Goal: Task Accomplishment & Management: Manage account settings

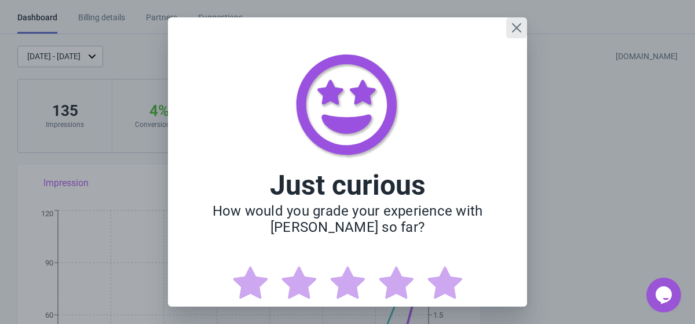
click at [513, 27] on icon "Close" at bounding box center [516, 28] width 12 height 12
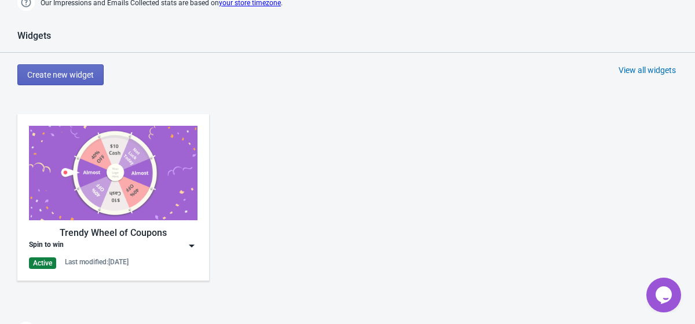
scroll to position [520, 0]
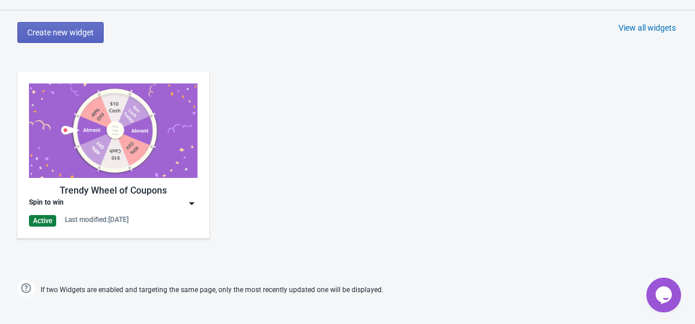
click at [149, 152] on img at bounding box center [113, 130] width 168 height 94
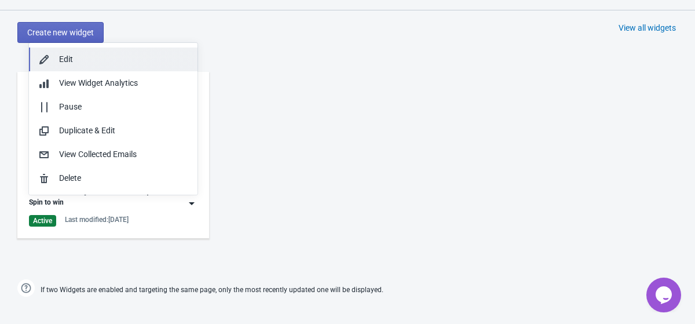
click at [124, 61] on div "Edit" at bounding box center [123, 59] width 129 height 12
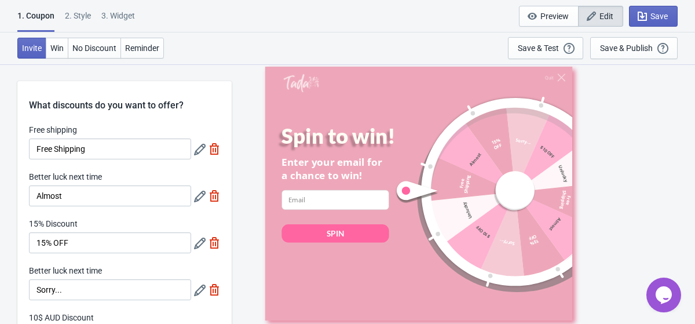
scroll to position [6, 0]
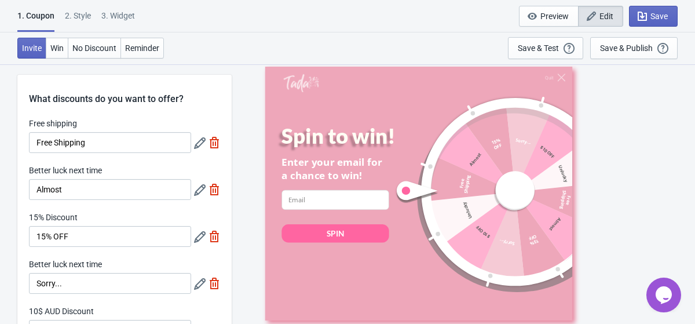
click at [129, 14] on div "3. Widget" at bounding box center [118, 20] width 34 height 20
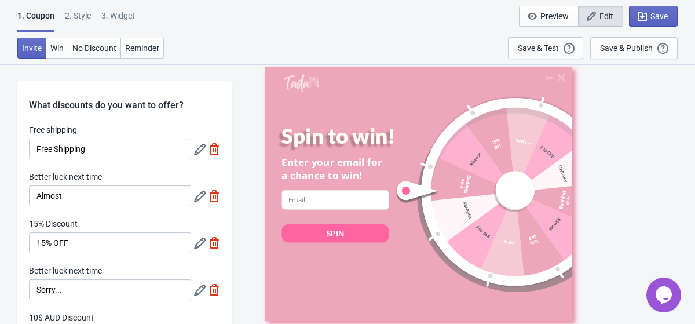
select select "homepageOnly"
select select "once_per_user"
select select "5"
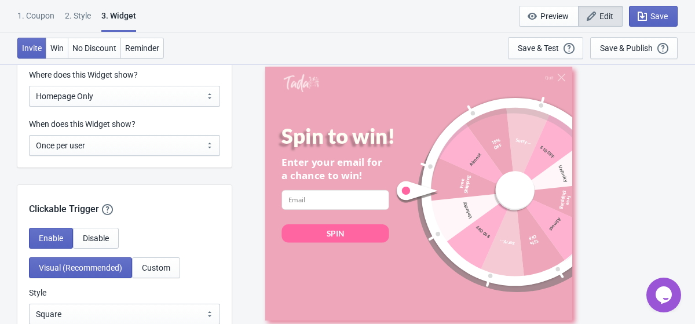
scroll to position [940, 0]
click at [102, 234] on span "Disable" at bounding box center [96, 237] width 26 height 9
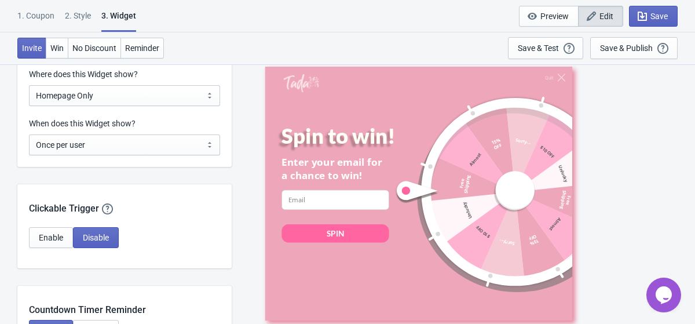
click at [59, 223] on div "Clickable Trigger Our handy clickable trigger allow your visitors to re-trigger…" at bounding box center [124, 226] width 214 height 84
click at [60, 230] on button "Enable" at bounding box center [51, 237] width 44 height 21
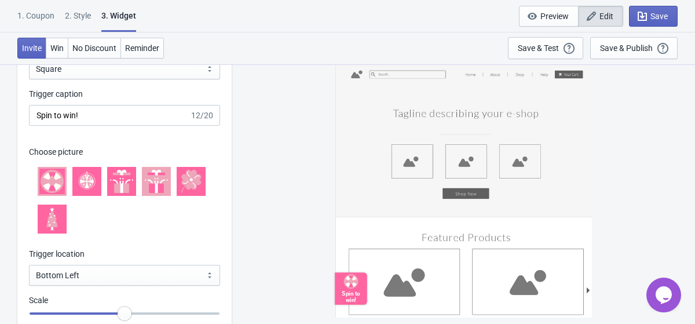
scroll to position [1211, 0]
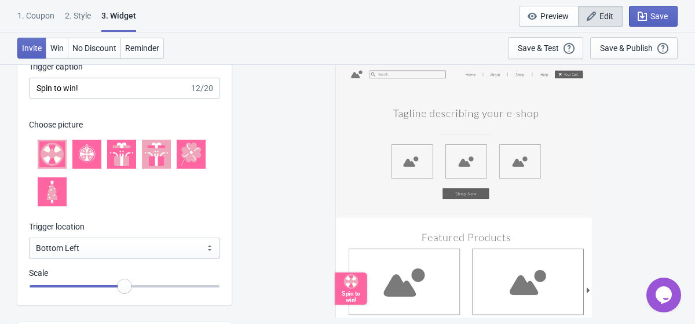
click at [124, 282] on input "range" at bounding box center [124, 285] width 191 height 21
click at [111, 258] on div "Enable Disable Visual (Recommended) Custom Style Square Circle Tab Square Trigg…" at bounding box center [124, 129] width 214 height 349
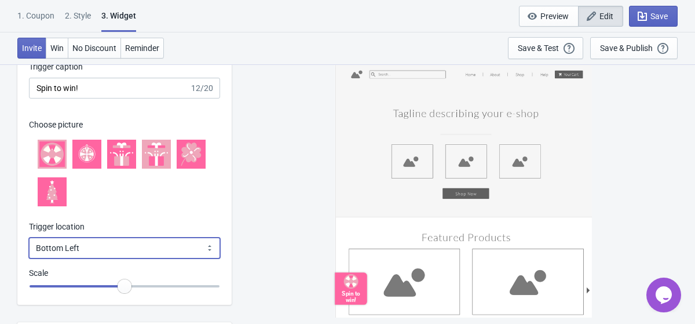
click at [111, 255] on select "Bottom Left Bottom Right Middle Left Middle Right Top Left Top Right" at bounding box center [124, 247] width 191 height 21
select select "top_left"
click at [29, 237] on select "Bottom Left Bottom Right Middle Left Middle Right Top Left Top Right" at bounding box center [124, 247] width 191 height 21
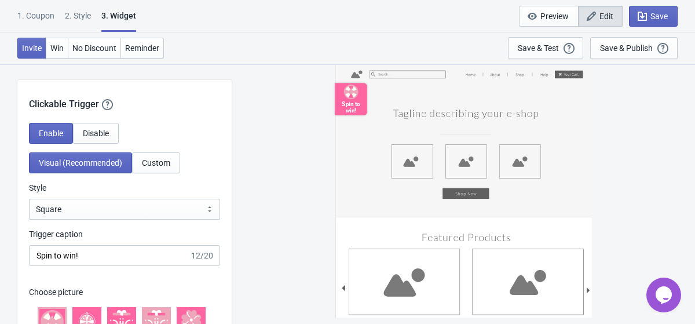
scroll to position [1000, 0]
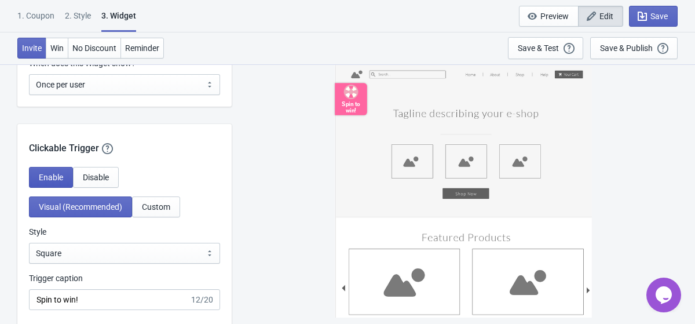
click at [60, 171] on button "Enable" at bounding box center [51, 177] width 44 height 21
click at [90, 178] on span "Disable" at bounding box center [96, 176] width 26 height 9
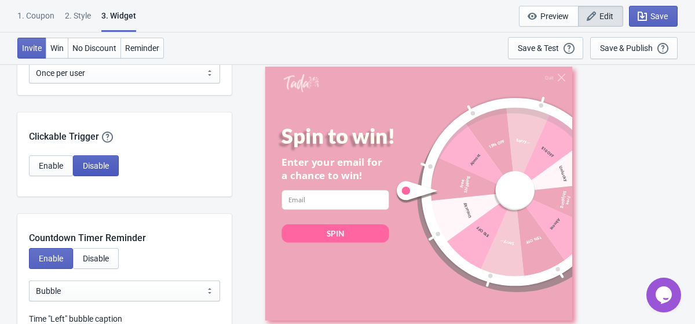
scroll to position [1016, 0]
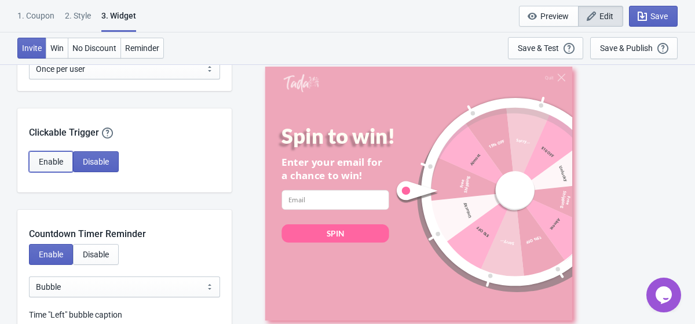
click at [73, 168] on button "Enable" at bounding box center [51, 161] width 44 height 21
select select "top_left"
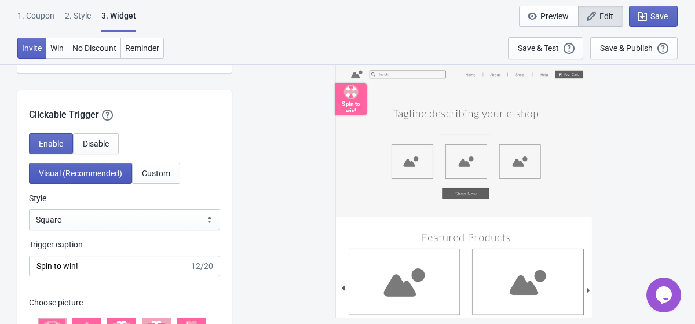
scroll to position [1035, 0]
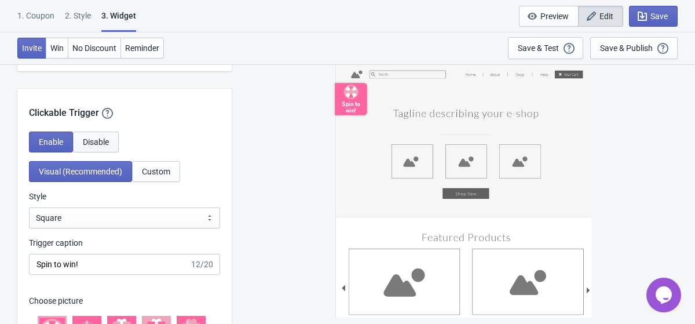
click at [88, 145] on span "Disable" at bounding box center [96, 141] width 26 height 9
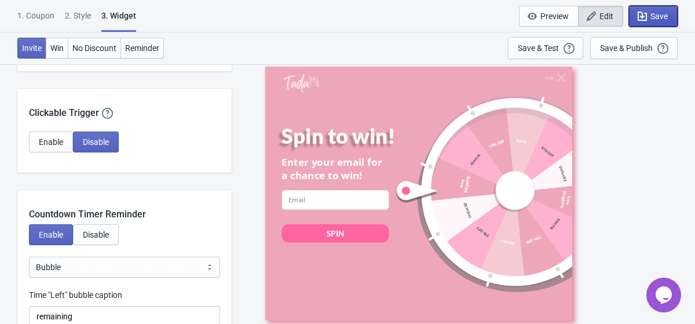
click at [642, 20] on icon "button" at bounding box center [641, 16] width 9 height 9
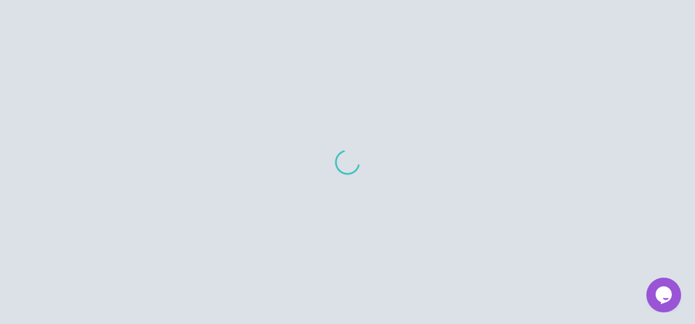
scroll to position [903, 0]
